Goal: Find specific page/section: Find specific page/section

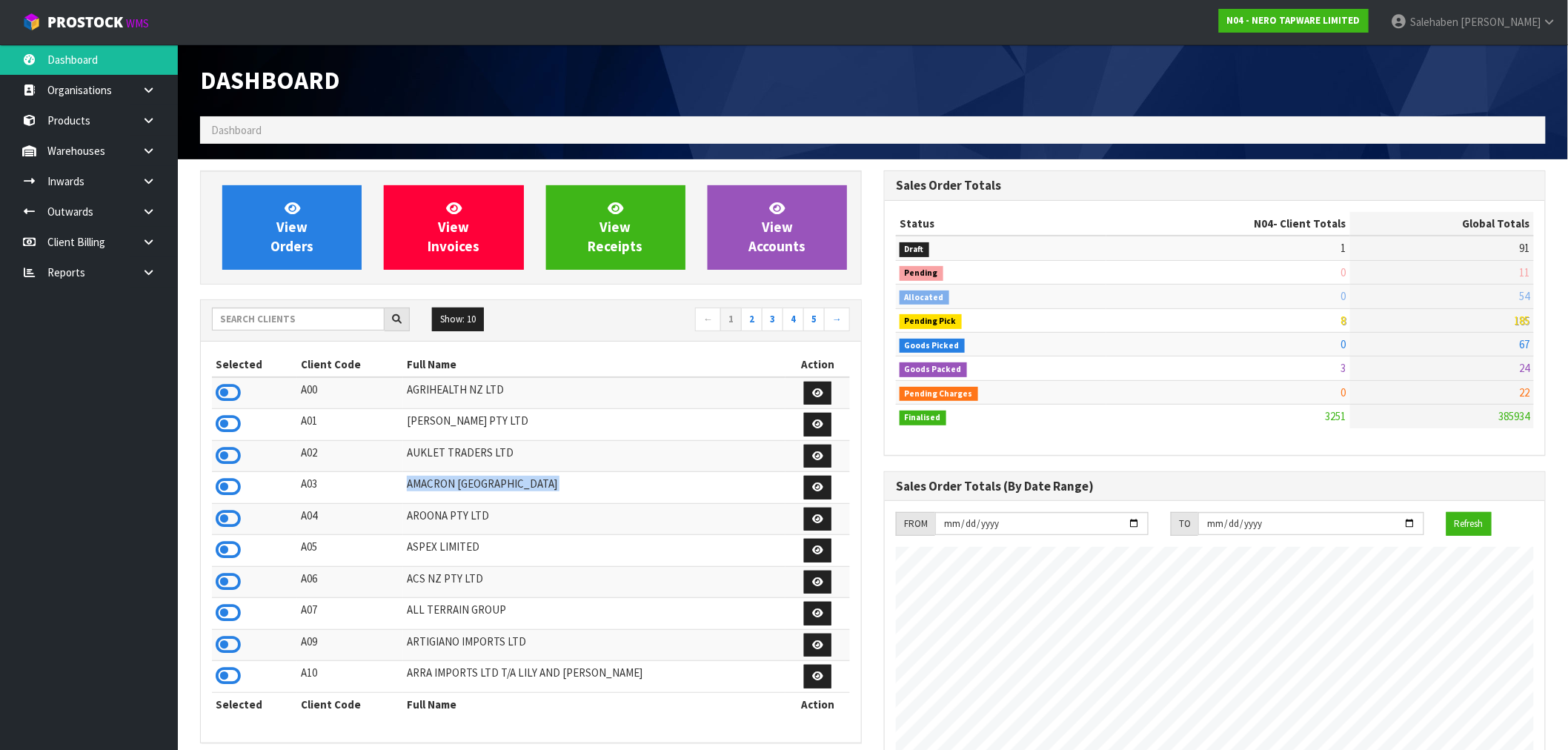
scroll to position [1123, 684]
click at [330, 321] on input "text" at bounding box center [298, 319] width 172 height 23
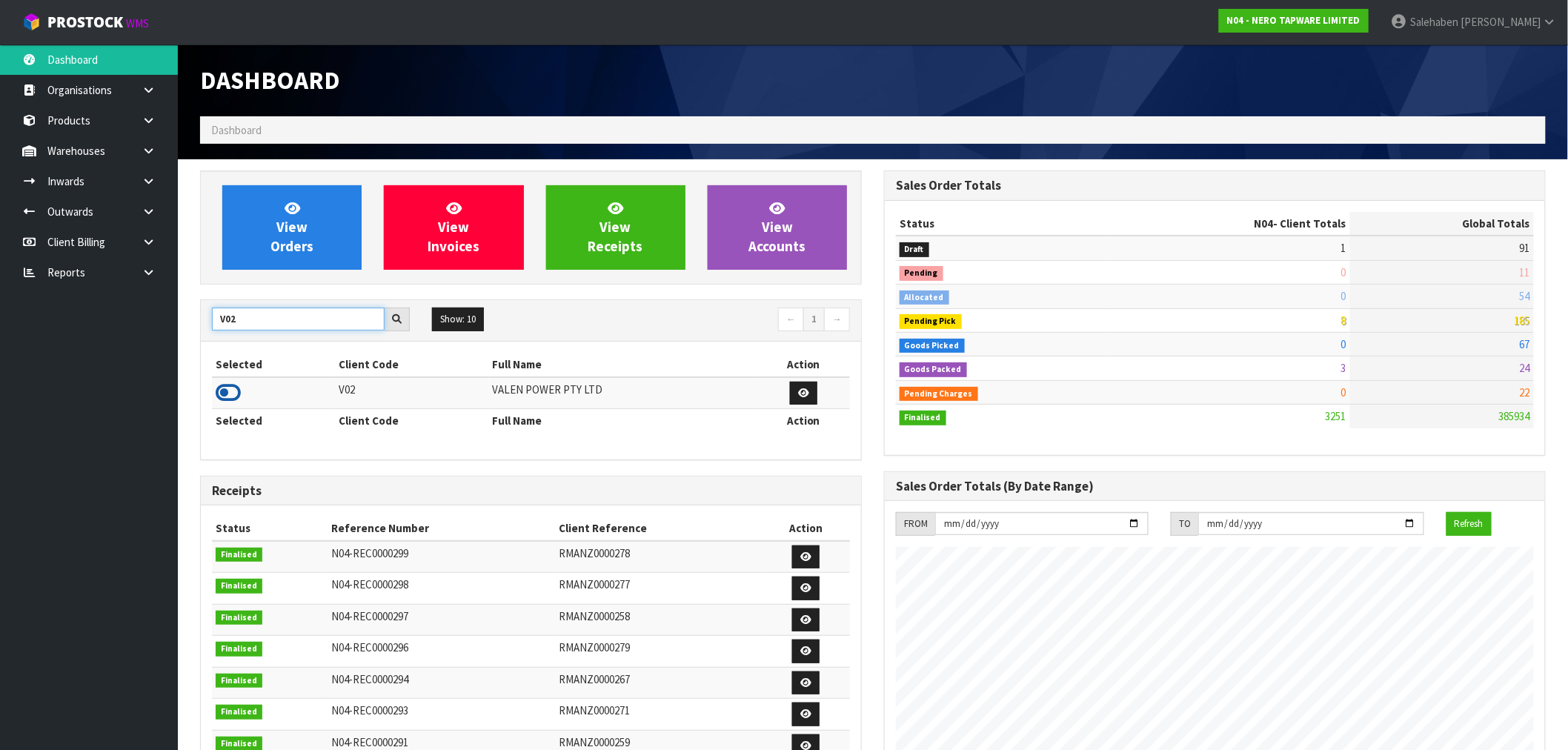
type input "V02"
click at [229, 395] on icon at bounding box center [228, 392] width 25 height 22
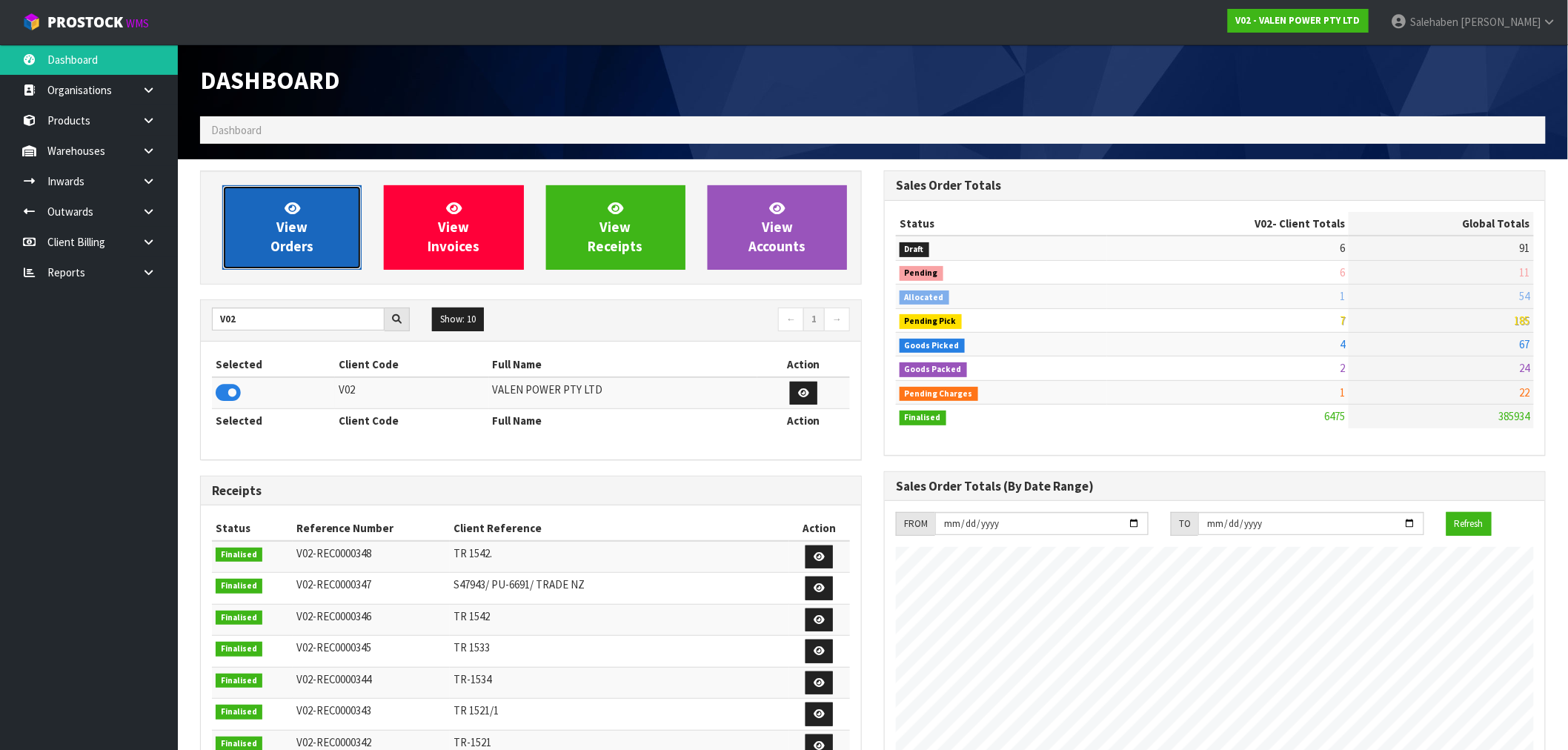
click at [287, 232] on span "View Orders" at bounding box center [292, 227] width 43 height 55
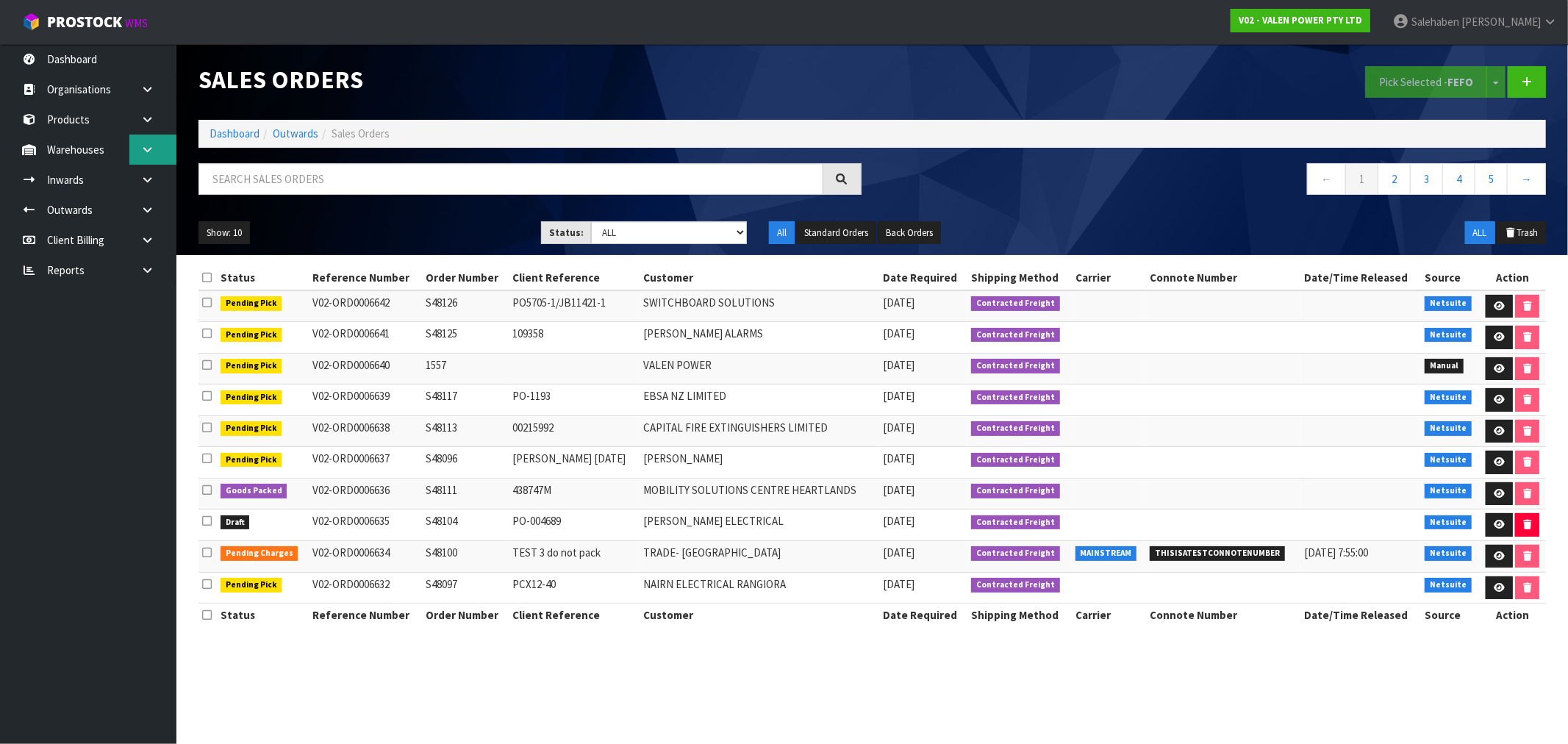
click at [137, 148] on link at bounding box center [153, 150] width 47 height 30
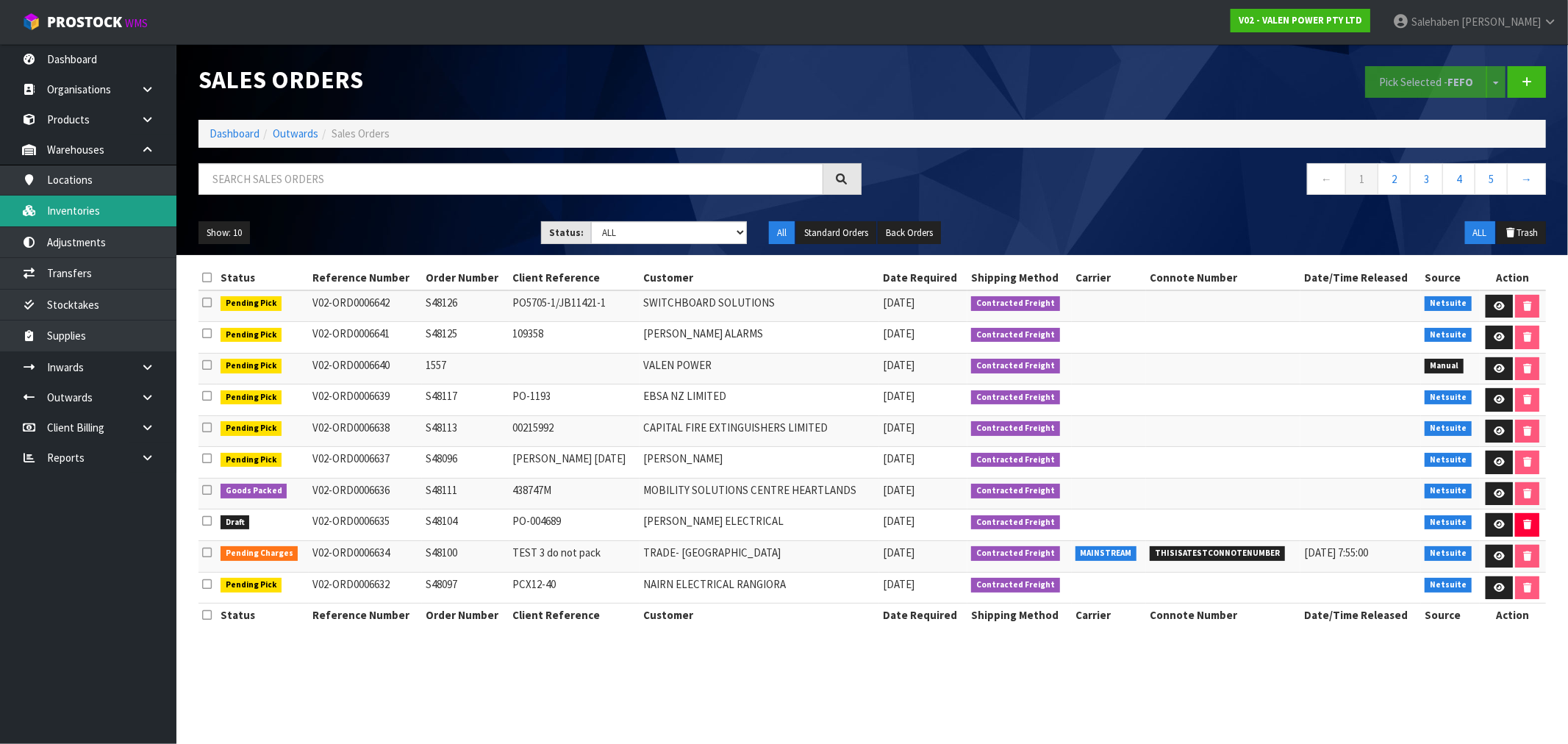
click at [71, 209] on link "Inventories" at bounding box center [88, 211] width 177 height 30
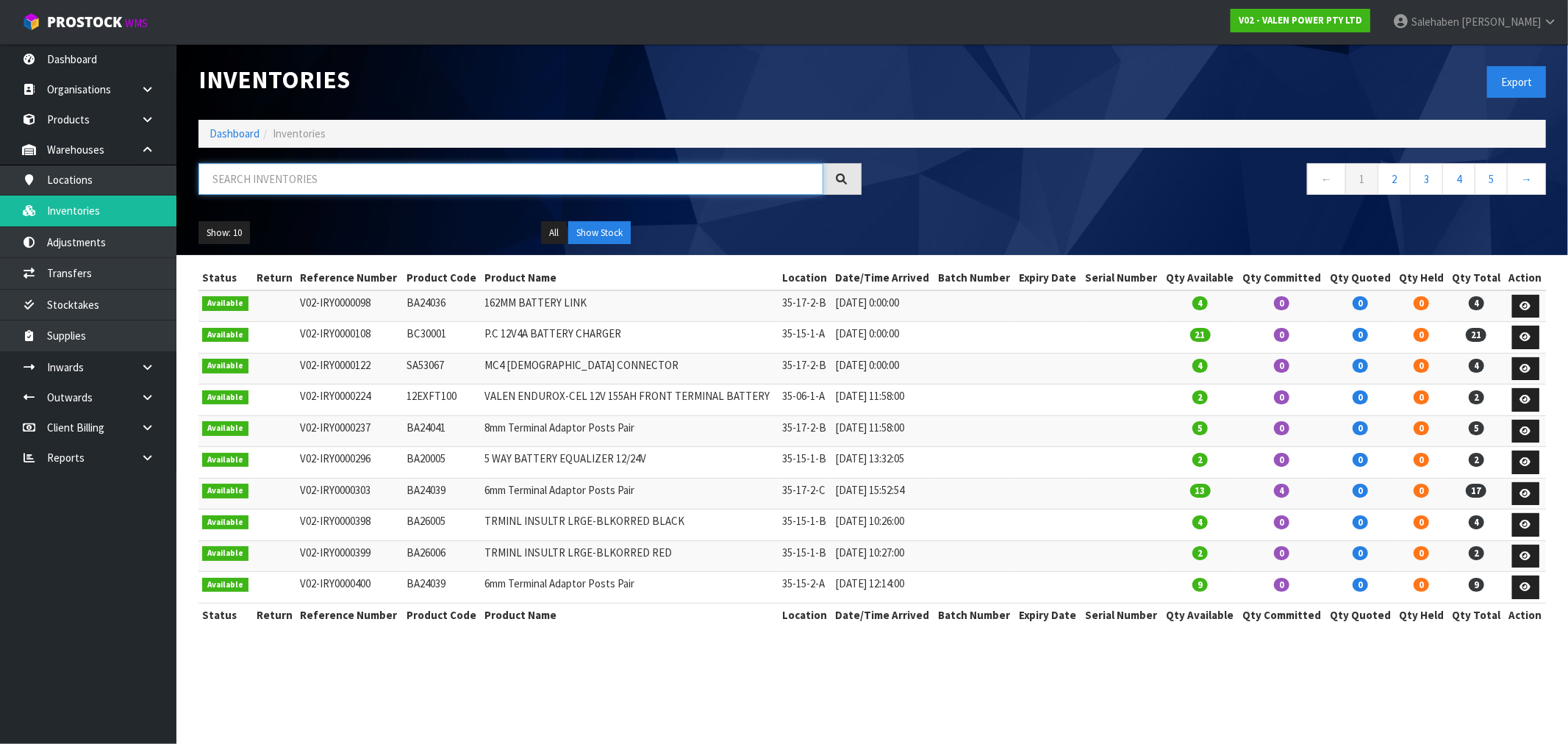
click at [314, 185] on input "text" at bounding box center [511, 178] width 625 height 31
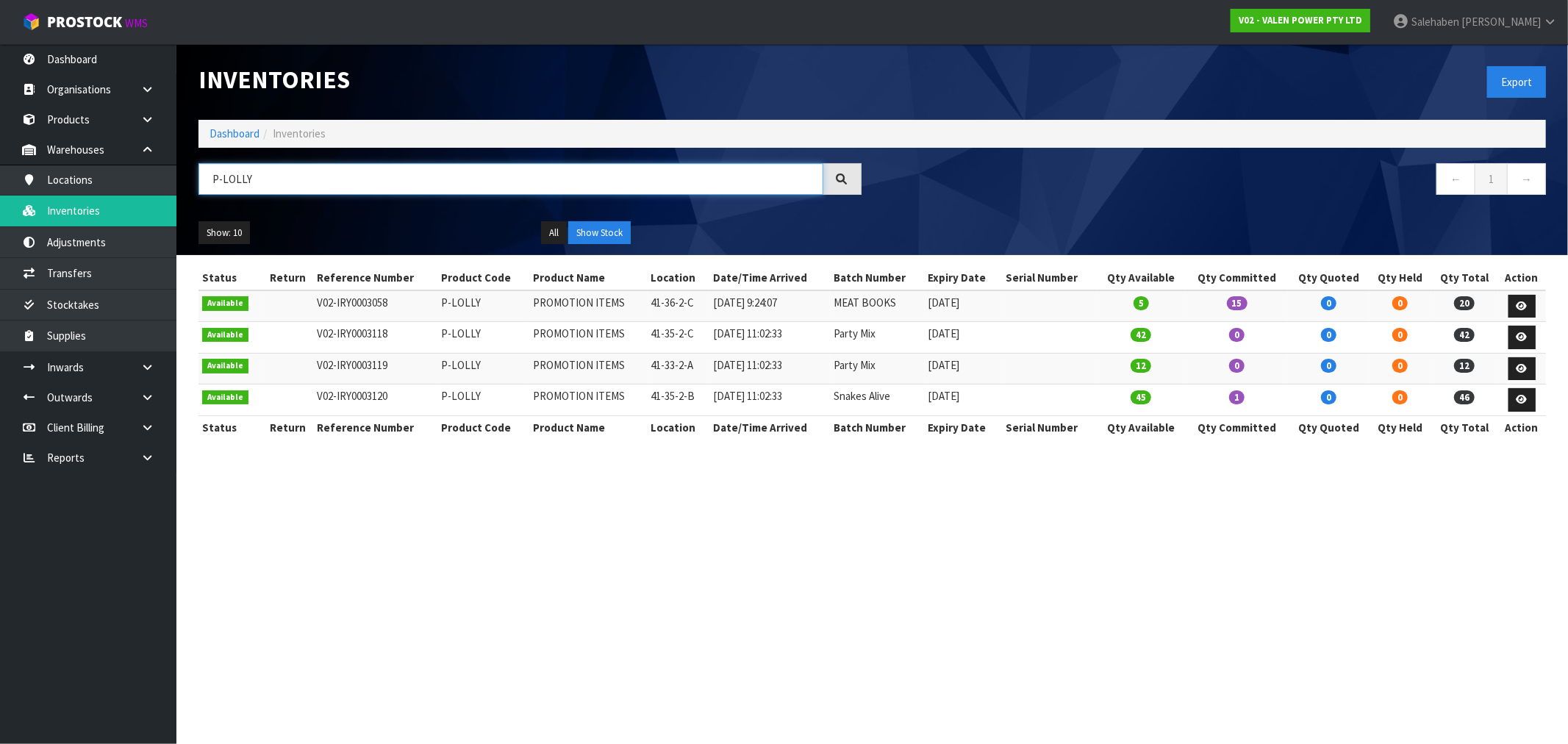
type input "P-LOLLY"
